Goal: Download file/media

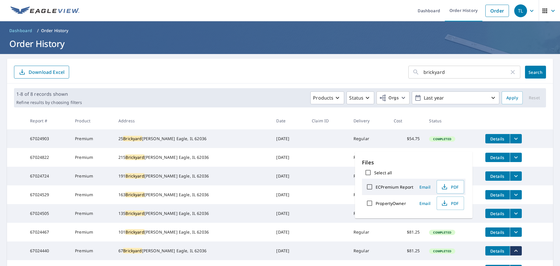
scroll to position [51, 0]
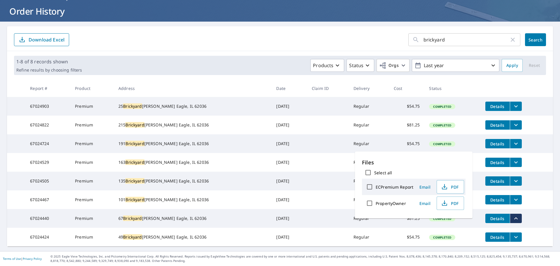
click at [204, 197] on div "[STREET_ADDRESS][PERSON_NAME]" at bounding box center [192, 200] width 148 height 6
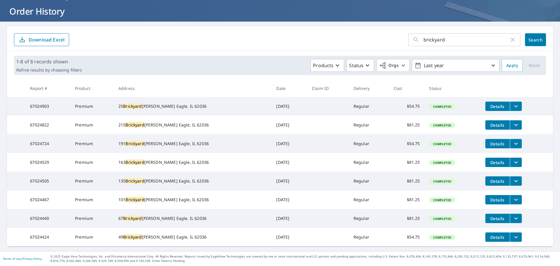
click at [512, 196] on icon "filesDropdownBtn-67024467" at bounding box center [515, 199] width 7 height 7
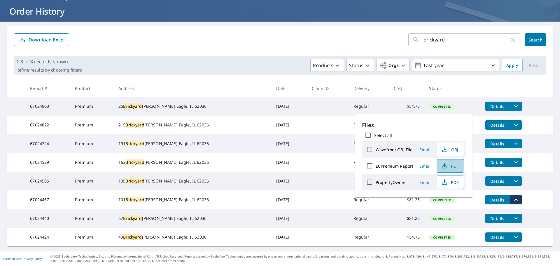
click at [446, 167] on icon "button" at bounding box center [444, 167] width 5 height 2
click at [212, 178] on div "[STREET_ADDRESS][PERSON_NAME]" at bounding box center [192, 181] width 148 height 6
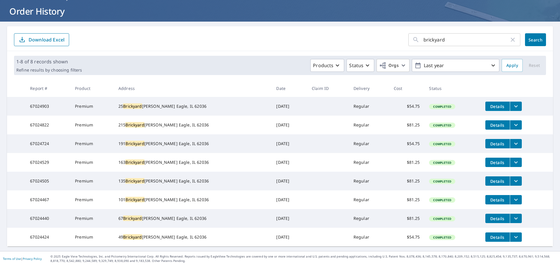
click at [512, 177] on icon "filesDropdownBtn-67024505" at bounding box center [515, 180] width 7 height 7
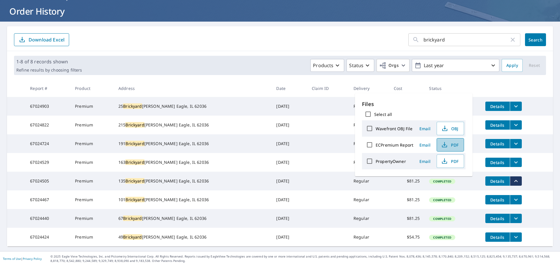
click at [451, 145] on span "PDF" at bounding box center [449, 144] width 19 height 7
click at [307, 153] on td at bounding box center [328, 162] width 42 height 19
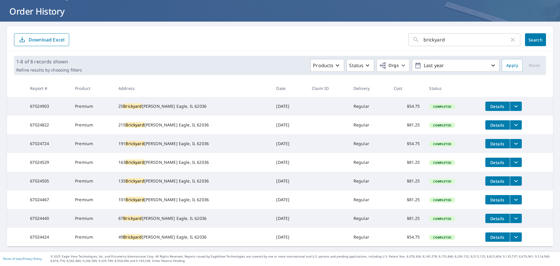
click at [512, 177] on icon "filesDropdownBtn-67024505" at bounding box center [515, 180] width 7 height 7
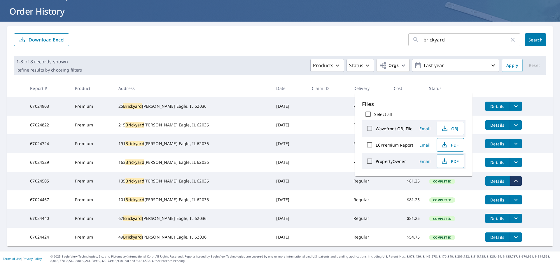
click at [453, 146] on span "PDF" at bounding box center [449, 144] width 19 height 7
click at [271, 171] on td "[DATE]" at bounding box center [289, 180] width 36 height 19
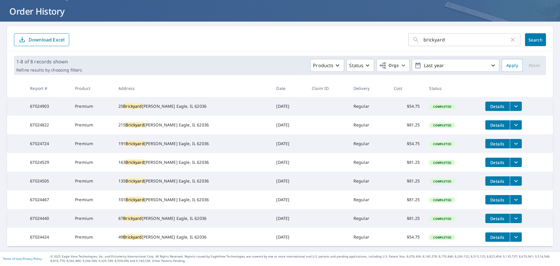
click at [512, 159] on icon "filesDropdownBtn-67024529" at bounding box center [515, 162] width 7 height 7
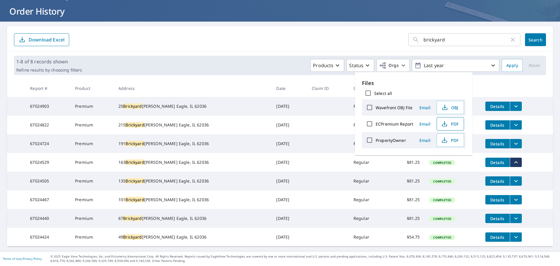
click at [455, 121] on span "PDF" at bounding box center [449, 123] width 19 height 7
